Goal: Information Seeking & Learning: Learn about a topic

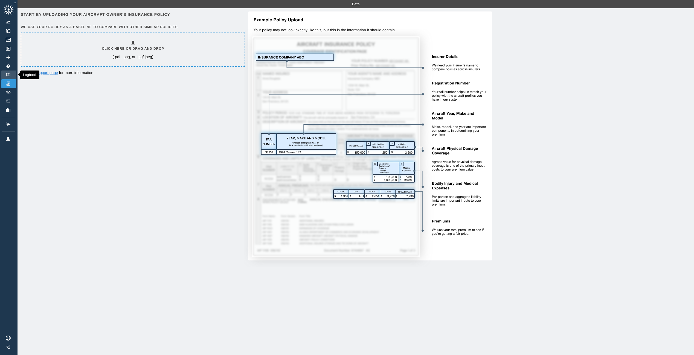
click at [10, 74] on img at bounding box center [8, 75] width 6 height 4
click at [11, 75] on img at bounding box center [8, 75] width 6 height 4
click at [8, 93] on img at bounding box center [8, 92] width 6 height 2
